Goal: Transaction & Acquisition: Purchase product/service

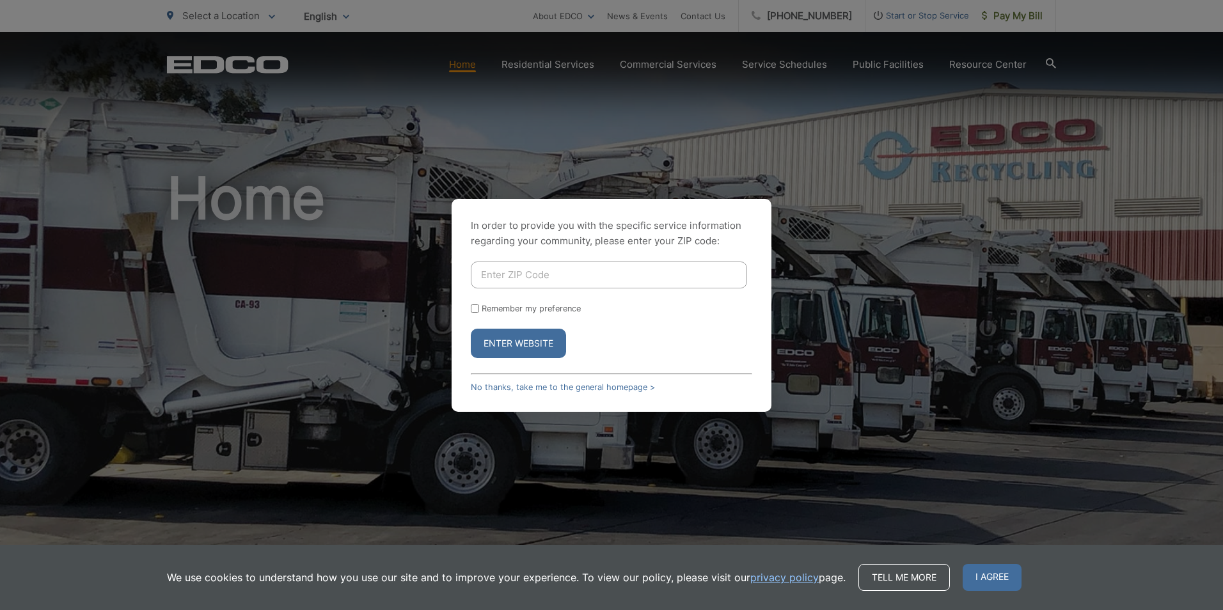
type input "92020"
click at [526, 349] on button "Enter Website" at bounding box center [518, 343] width 95 height 29
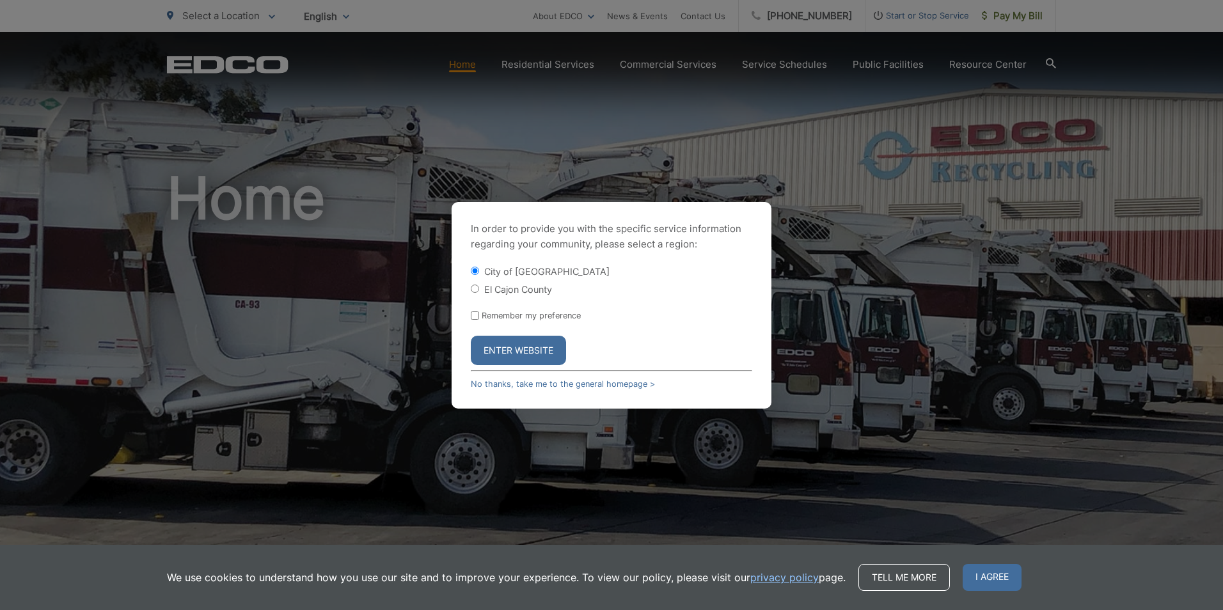
click at [526, 347] on button "Enter Website" at bounding box center [518, 350] width 95 height 29
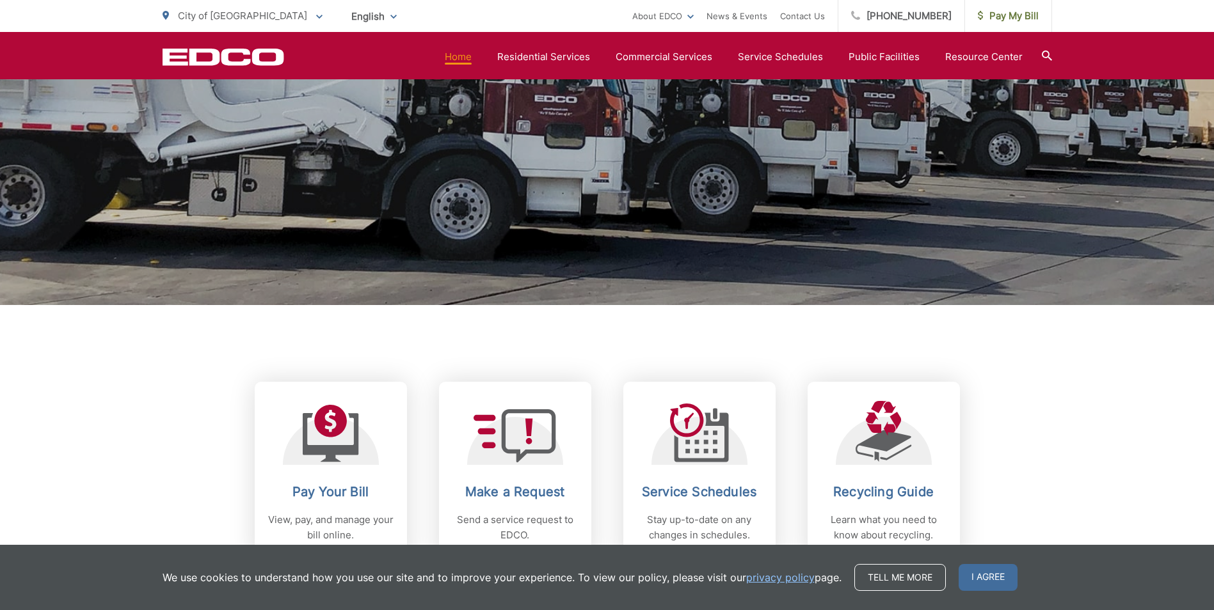
scroll to position [256, 0]
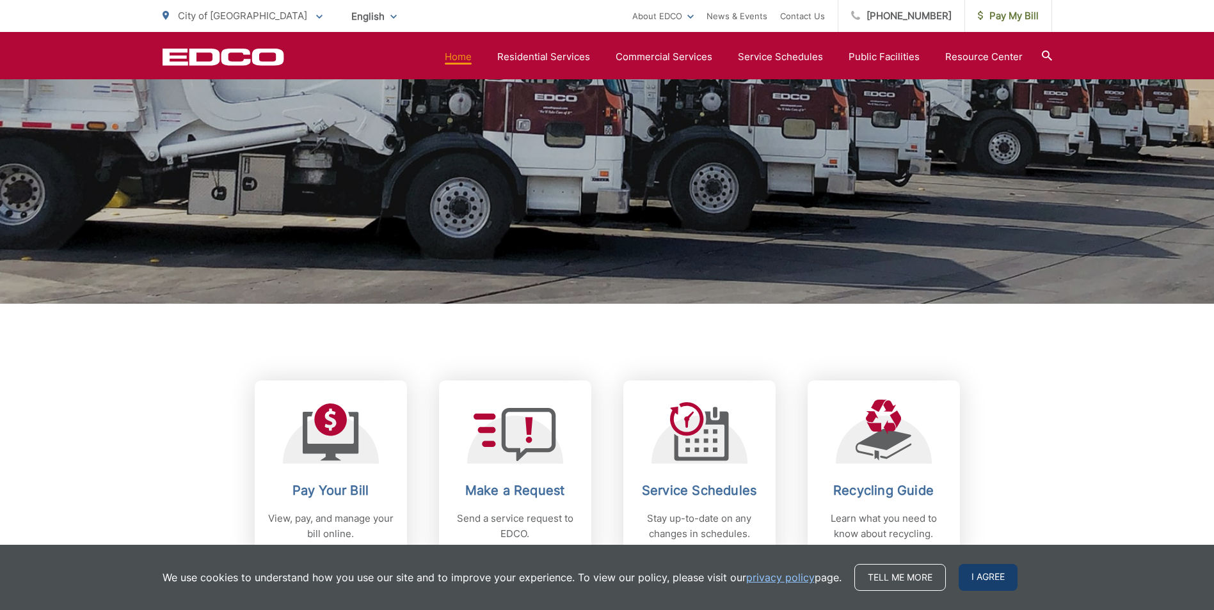
click at [991, 581] on span "I agree" at bounding box center [987, 577] width 59 height 27
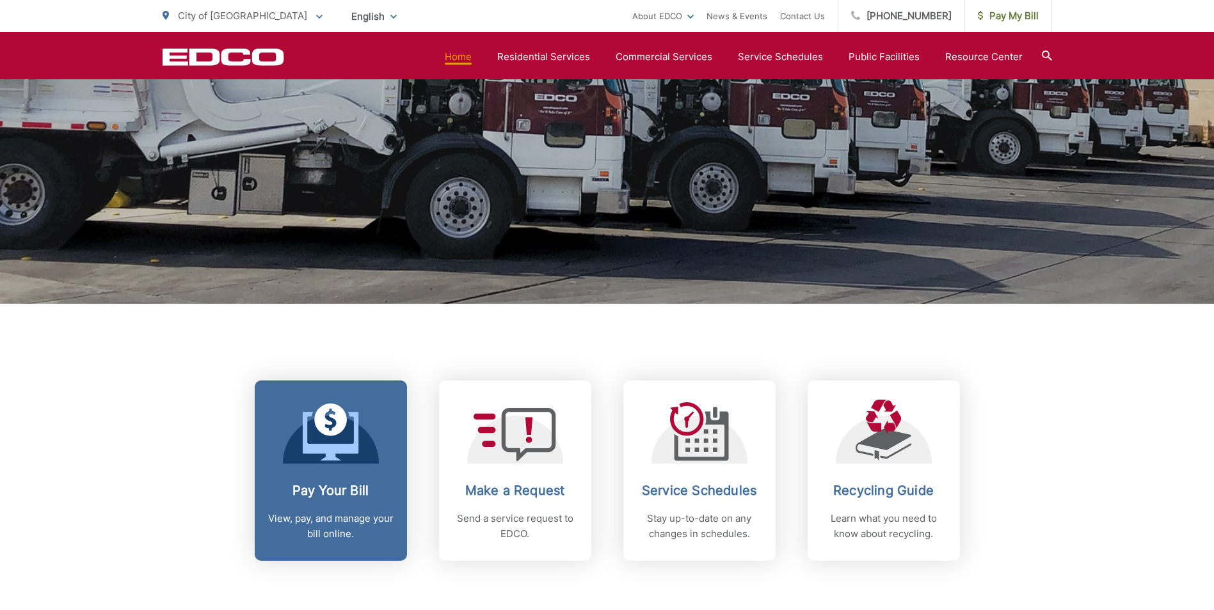
click at [322, 436] on icon at bounding box center [331, 433] width 56 height 58
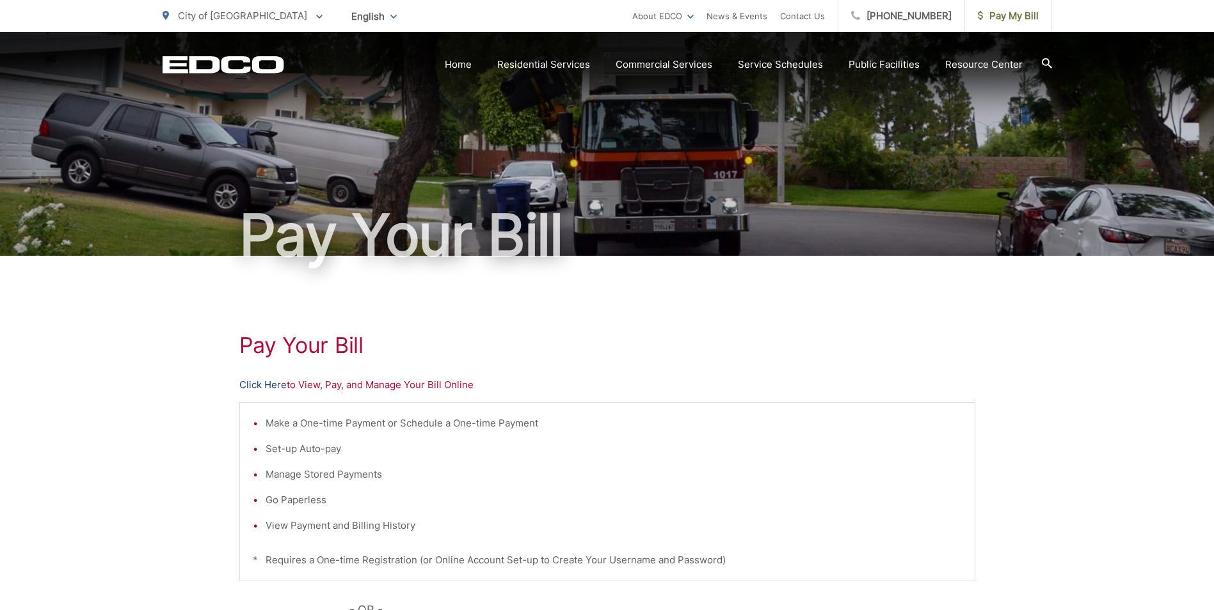
click at [270, 385] on link "Click Here" at bounding box center [262, 384] width 47 height 15
